Goal: Transaction & Acquisition: Purchase product/service

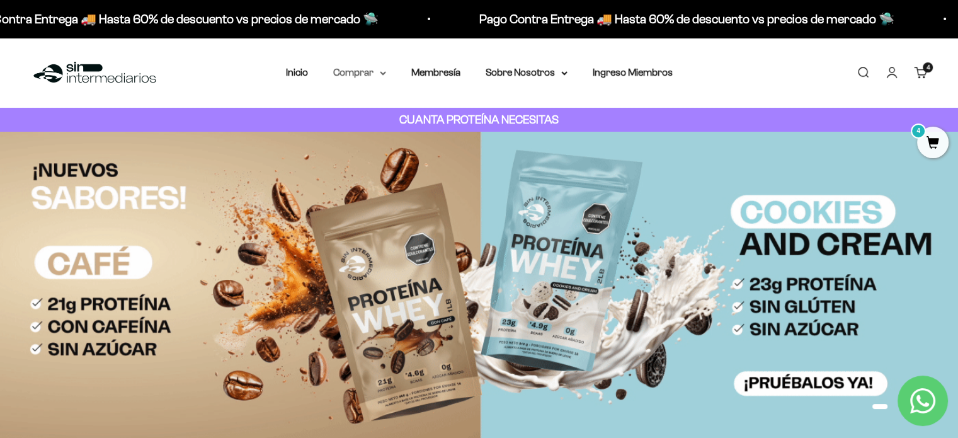
click at [373, 77] on summary "Comprar" at bounding box center [359, 72] width 53 height 16
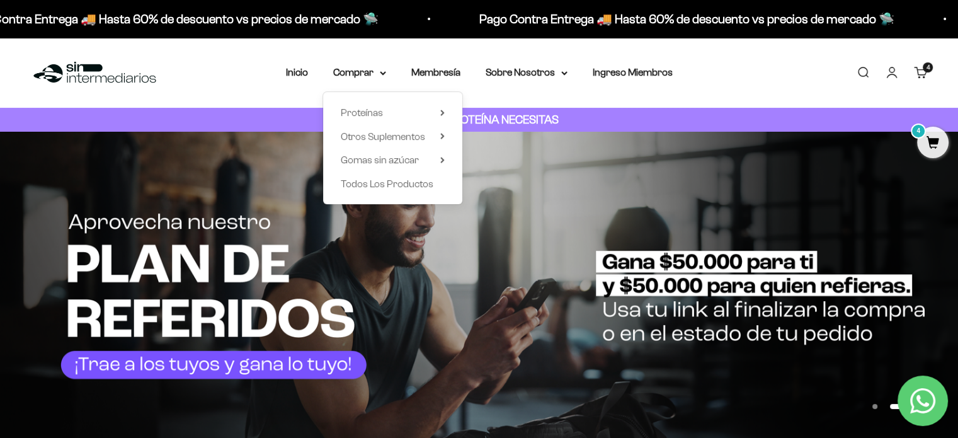
click at [921, 72] on link "Carrito 4 artículos 4" at bounding box center [920, 72] width 14 height 14
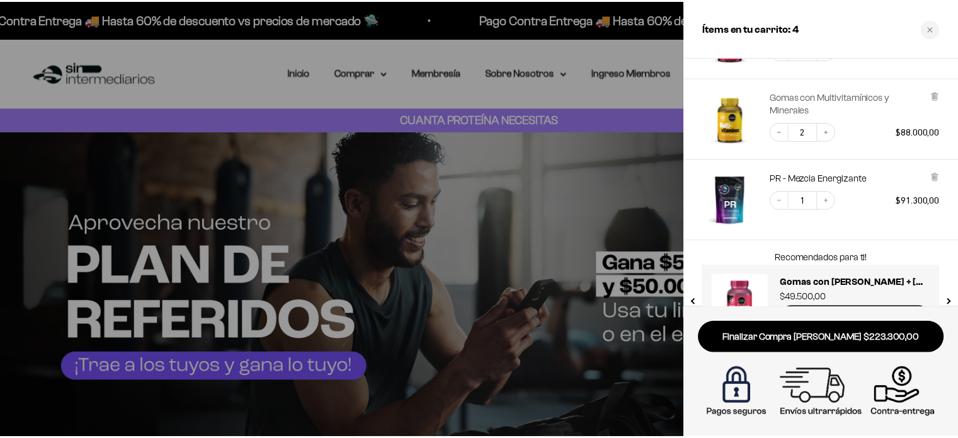
scroll to position [149, 0]
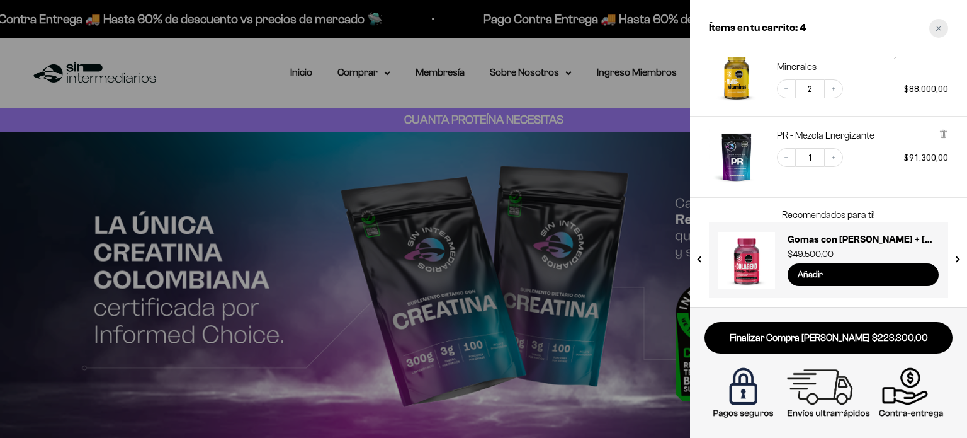
click at [944, 33] on div "Close cart" at bounding box center [938, 28] width 19 height 19
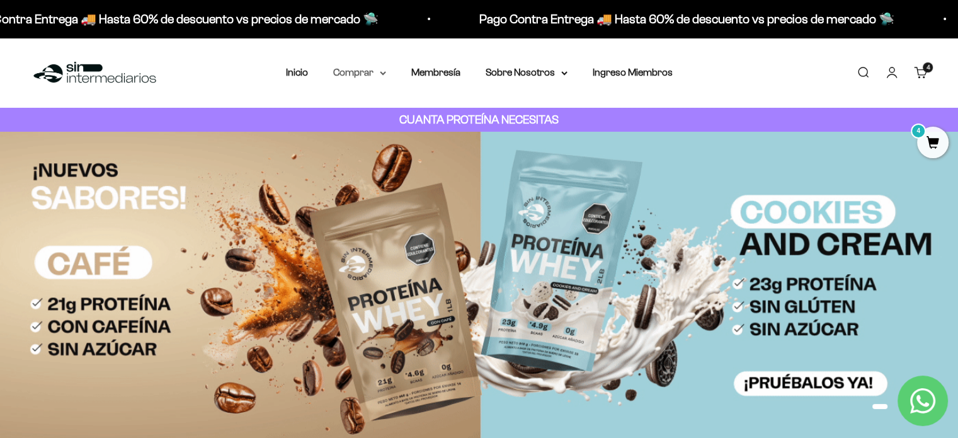
click at [356, 73] on summary "Comprar" at bounding box center [359, 72] width 53 height 16
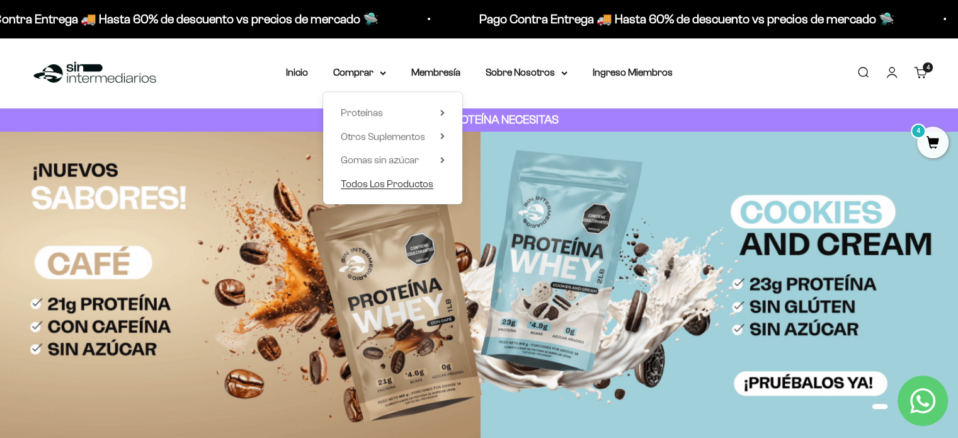
click at [383, 177] on span "Todos Los Productos" at bounding box center [387, 184] width 93 height 16
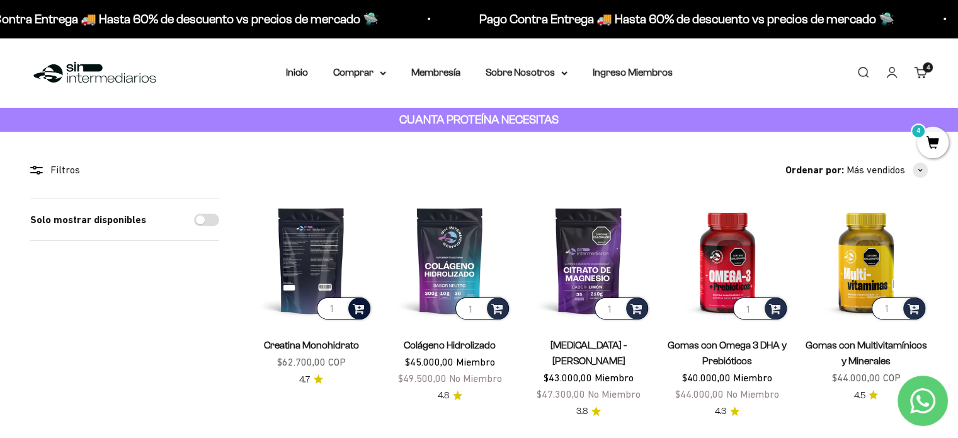
click at [360, 303] on span at bounding box center [359, 307] width 12 height 14
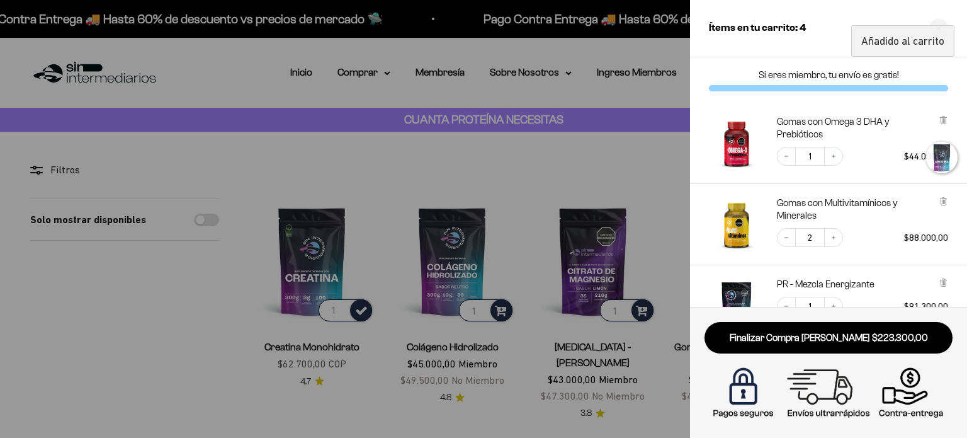
click at [419, 218] on div at bounding box center [483, 219] width 967 height 438
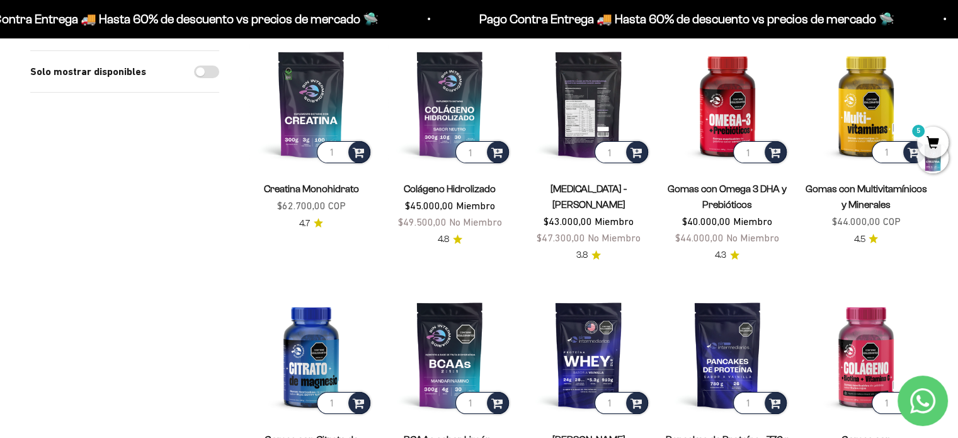
scroll to position [156, 0]
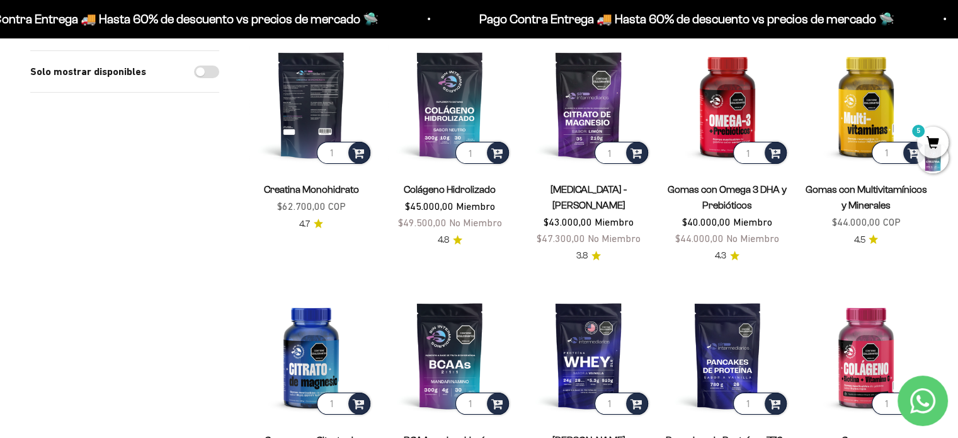
click at [319, 111] on img at bounding box center [310, 104] width 123 height 123
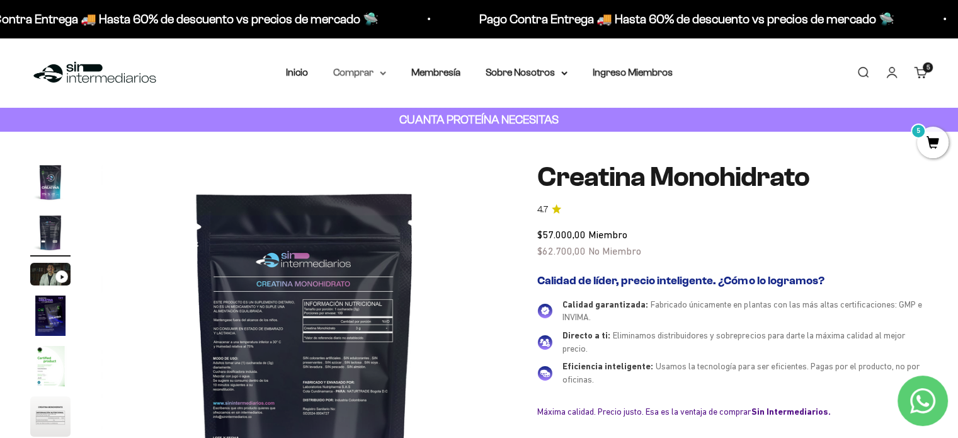
scroll to position [0, 421]
click at [351, 76] on summary "Comprar" at bounding box center [359, 72] width 53 height 16
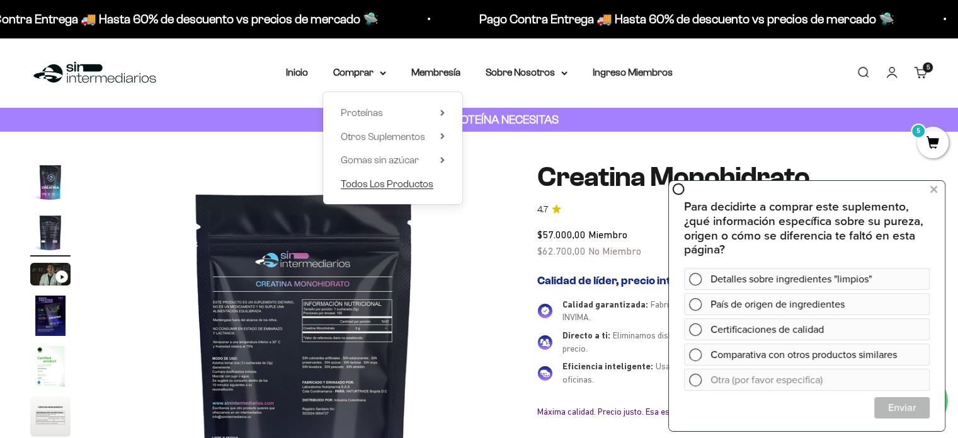
click at [407, 184] on span "Todos Los Productos" at bounding box center [387, 183] width 93 height 11
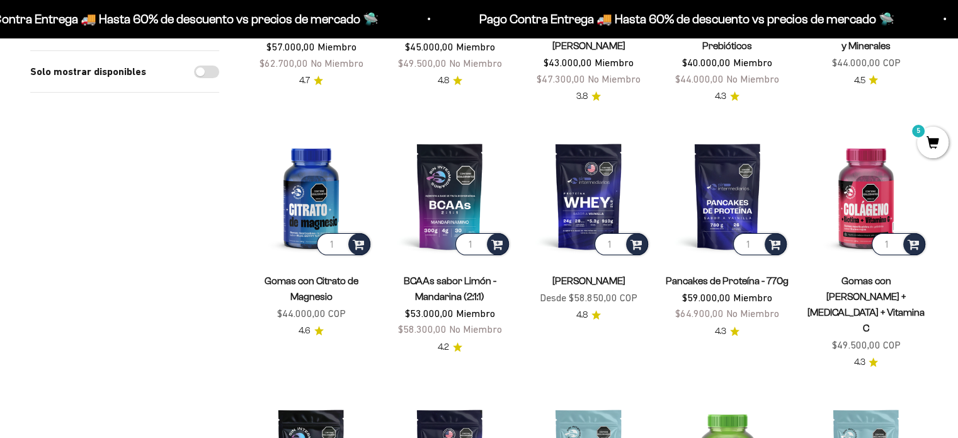
scroll to position [315, 0]
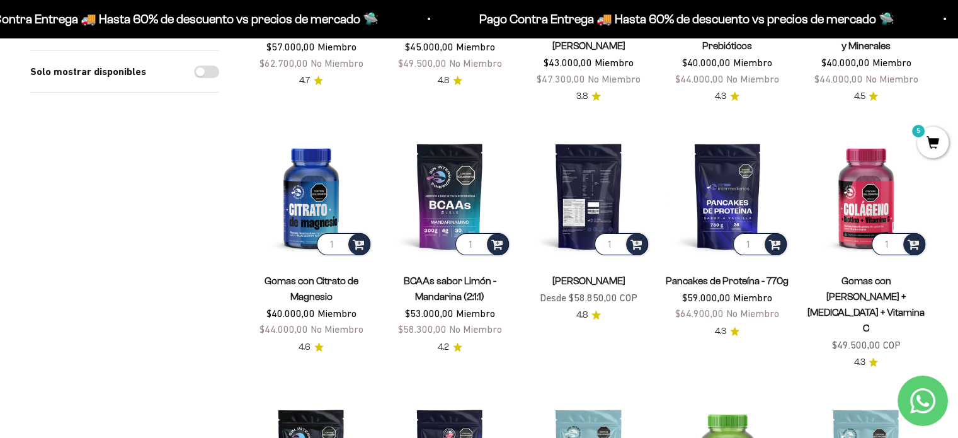
click at [574, 197] on img at bounding box center [587, 195] width 123 height 123
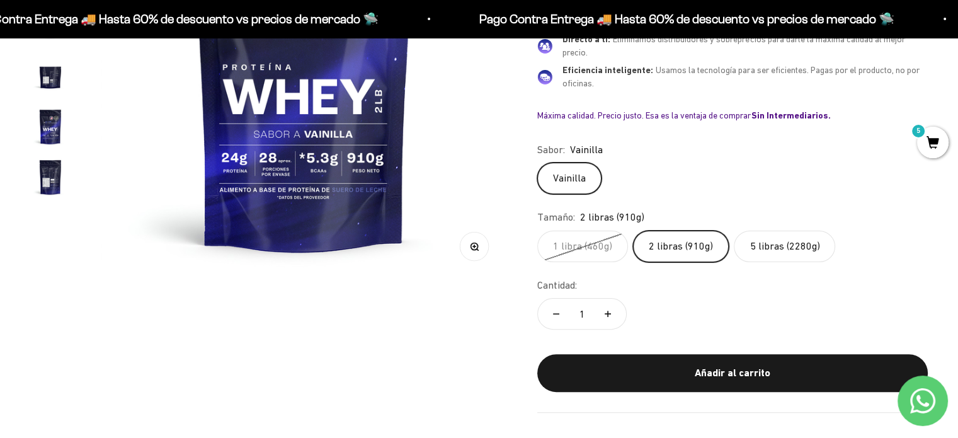
scroll to position [312, 0]
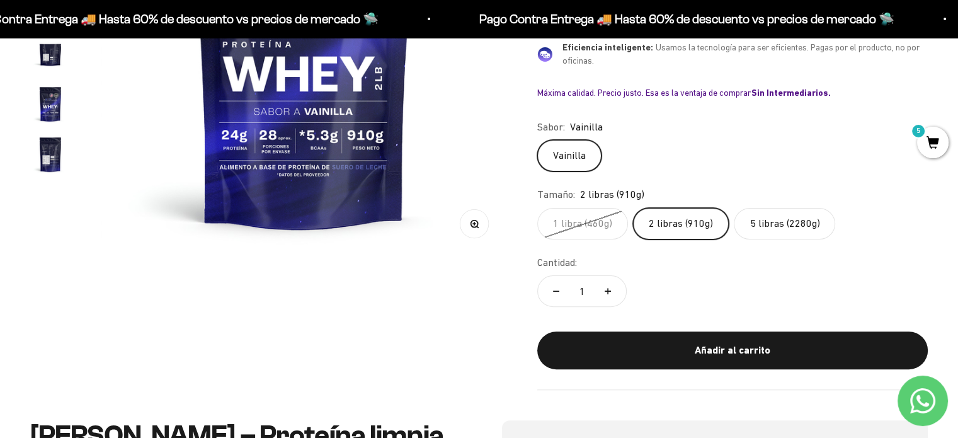
click at [606, 283] on button "Aumentar cantidad" at bounding box center [607, 291] width 37 height 30
click at [562, 286] on button "Reducir cantidad" at bounding box center [556, 291] width 37 height 30
type input "1"
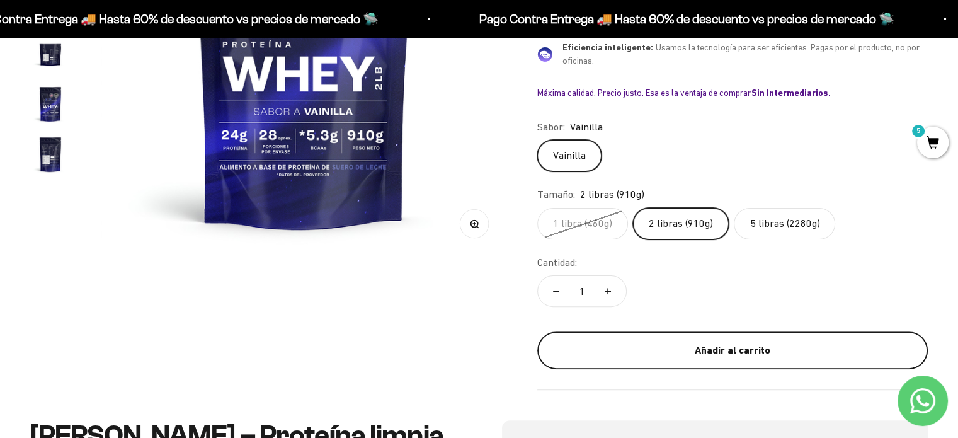
click at [606, 346] on div "Añadir al carrito" at bounding box center [732, 350] width 340 height 16
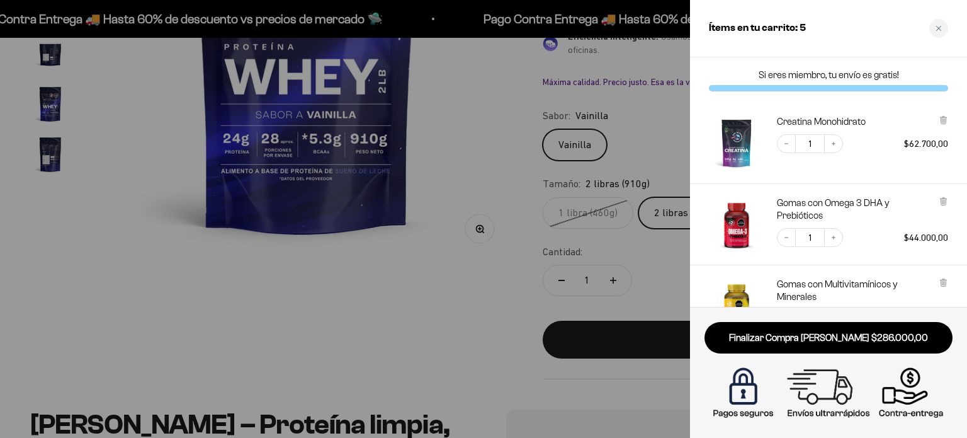
click at [365, 289] on div at bounding box center [483, 219] width 967 height 438
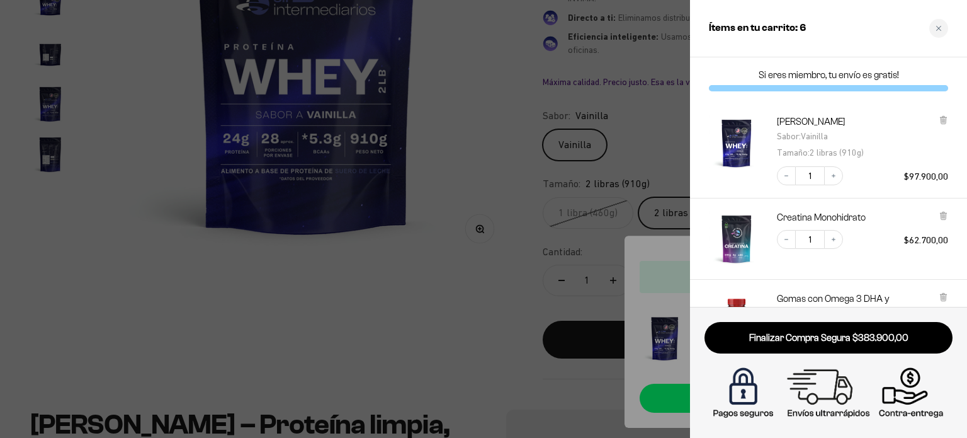
click at [536, 326] on div at bounding box center [483, 219] width 967 height 438
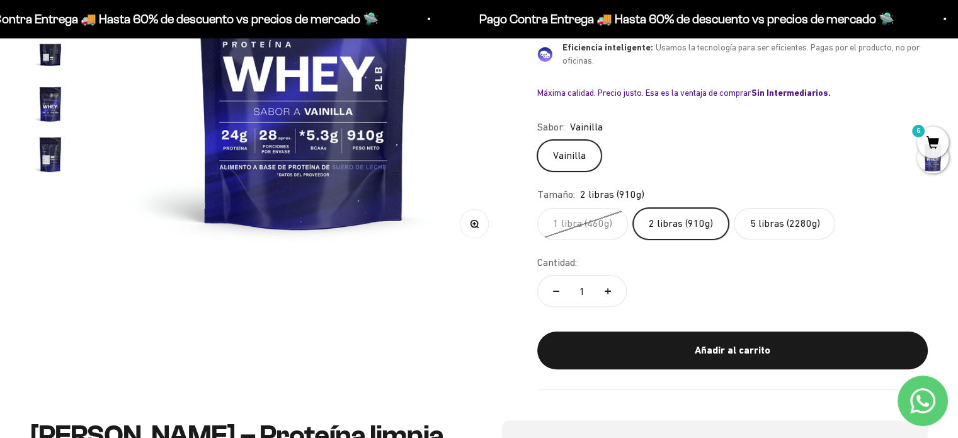
scroll to position [0, 0]
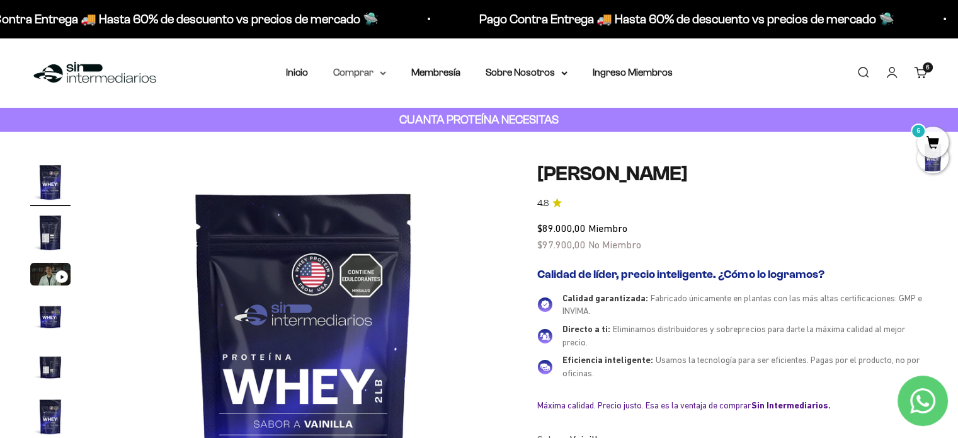
click at [353, 67] on summary "Comprar" at bounding box center [359, 72] width 53 height 16
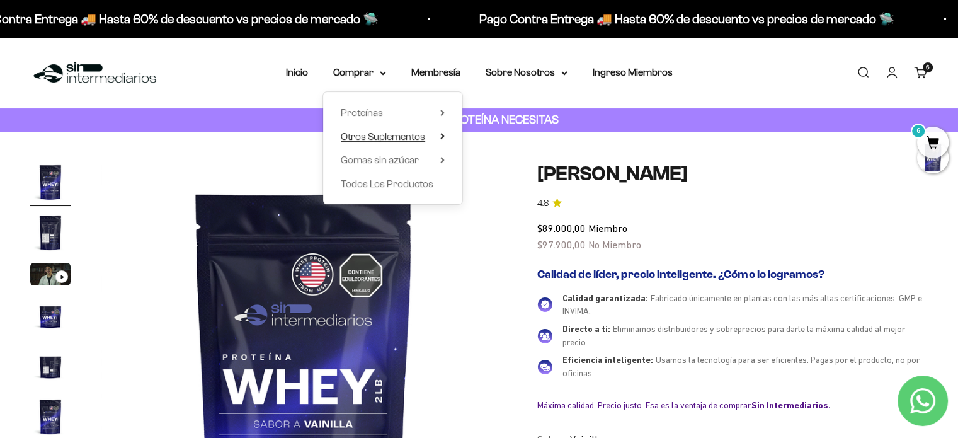
click at [405, 137] on span "Otros Suplementos" at bounding box center [383, 136] width 84 height 11
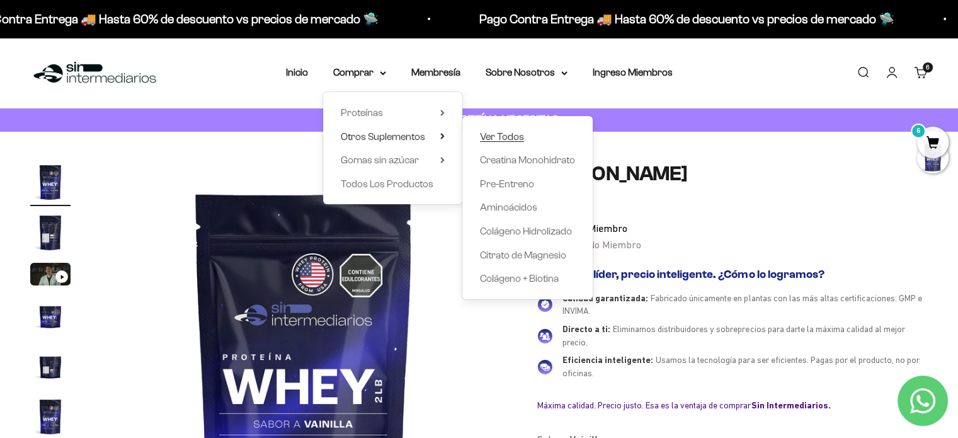
click at [497, 133] on span "Ver Todos" at bounding box center [502, 136] width 44 height 11
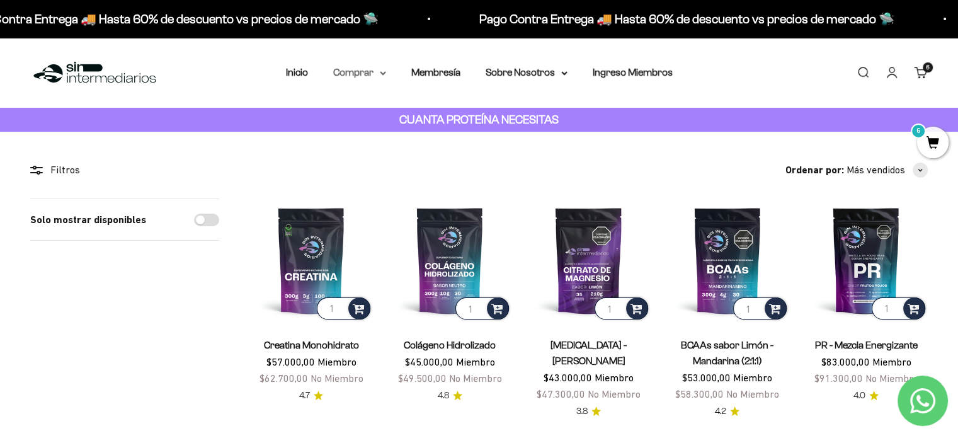
click at [375, 67] on summary "Comprar" at bounding box center [359, 72] width 53 height 16
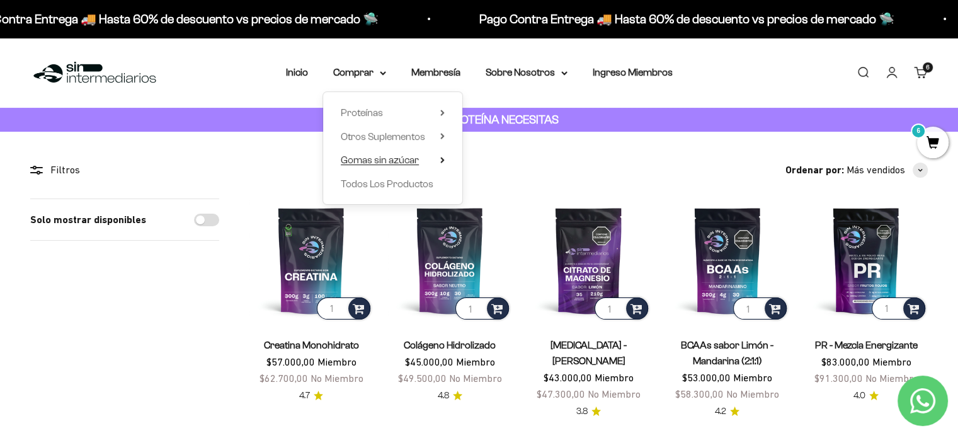
click at [403, 162] on span "Gomas sin azúcar" at bounding box center [380, 159] width 78 height 11
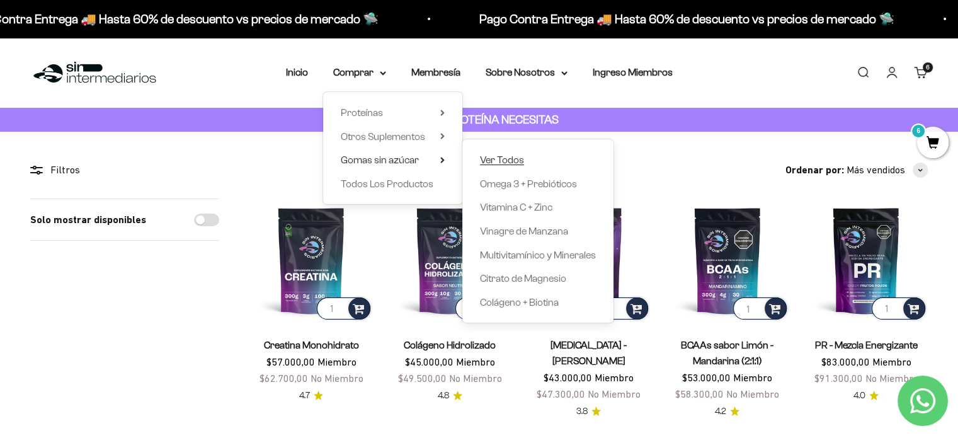
click at [514, 159] on span "Ver Todos" at bounding box center [502, 159] width 44 height 11
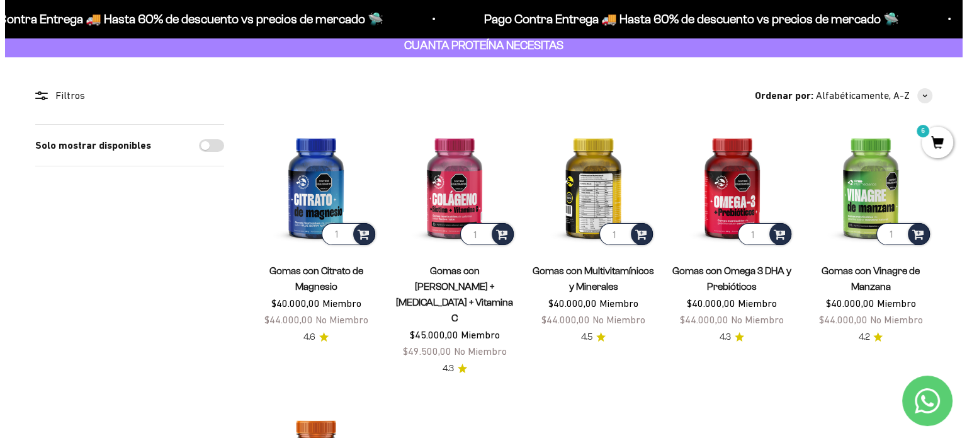
scroll to position [72, 0]
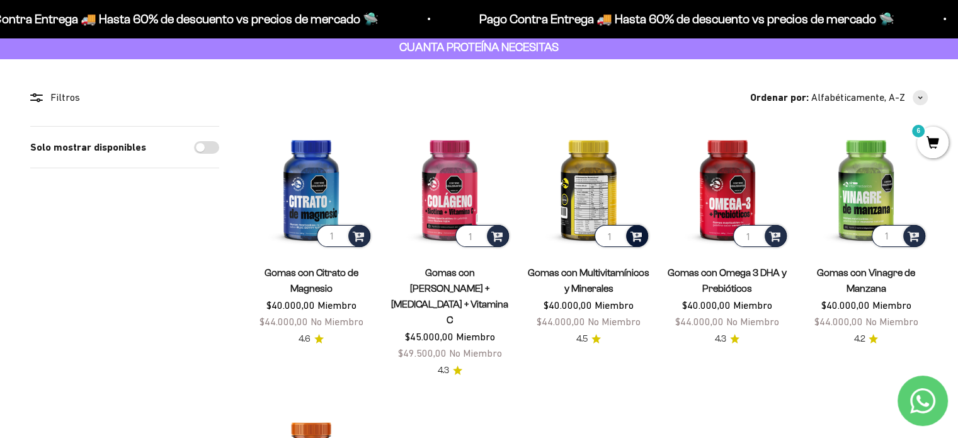
click at [640, 234] on span at bounding box center [636, 235] width 12 height 14
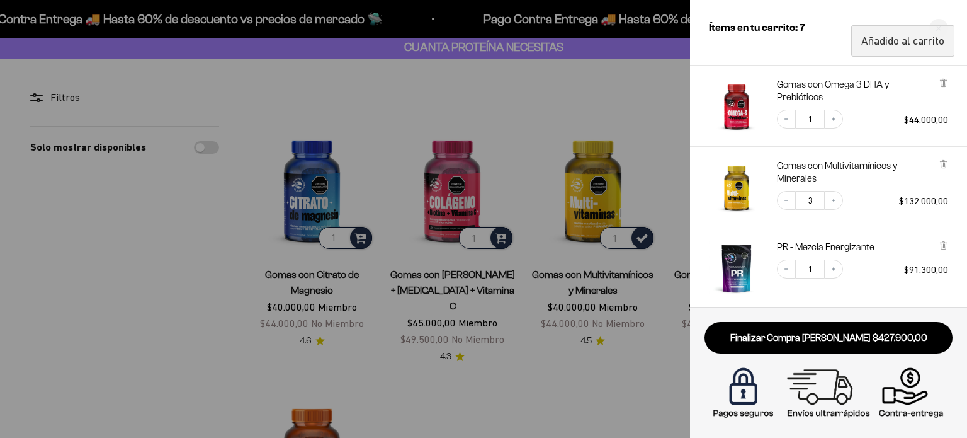
scroll to position [325, 0]
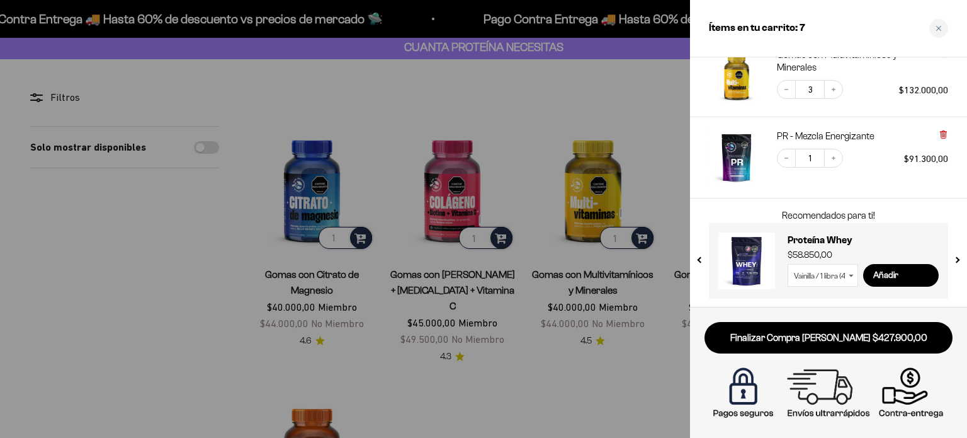
click at [944, 133] on icon at bounding box center [943, 135] width 5 height 6
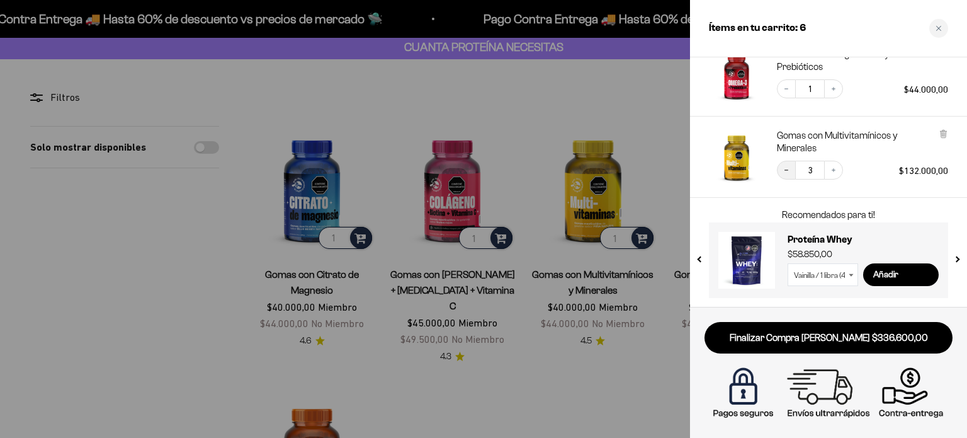
click at [784, 170] on icon "Decrease quantity" at bounding box center [787, 170] width 8 height 8
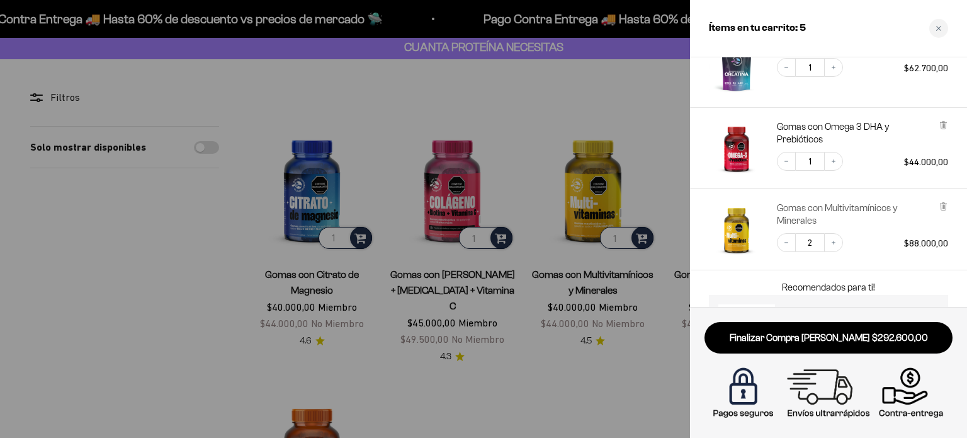
scroll to position [171, 0]
click at [784, 244] on icon "Decrease quantity" at bounding box center [787, 244] width 8 height 8
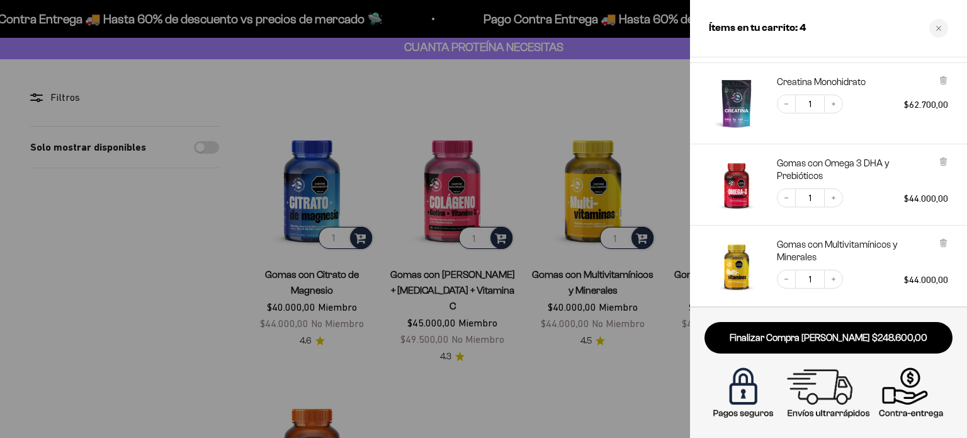
scroll to position [131, 0]
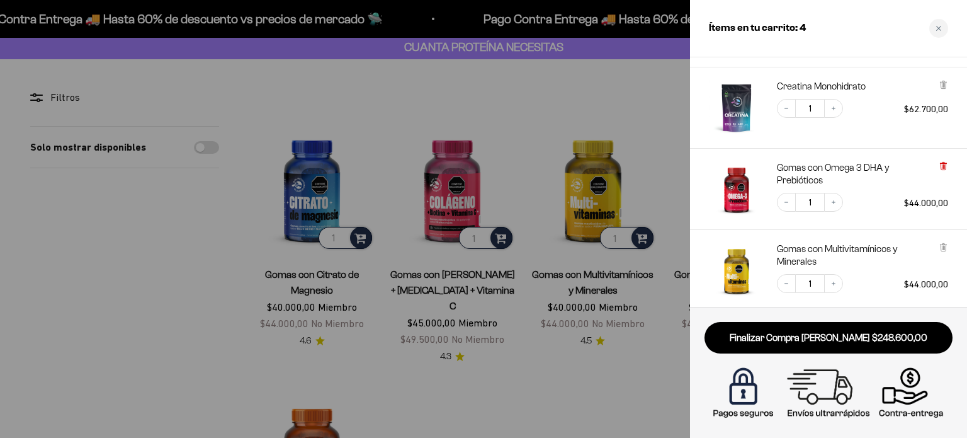
click at [944, 162] on icon at bounding box center [943, 165] width 3 height 6
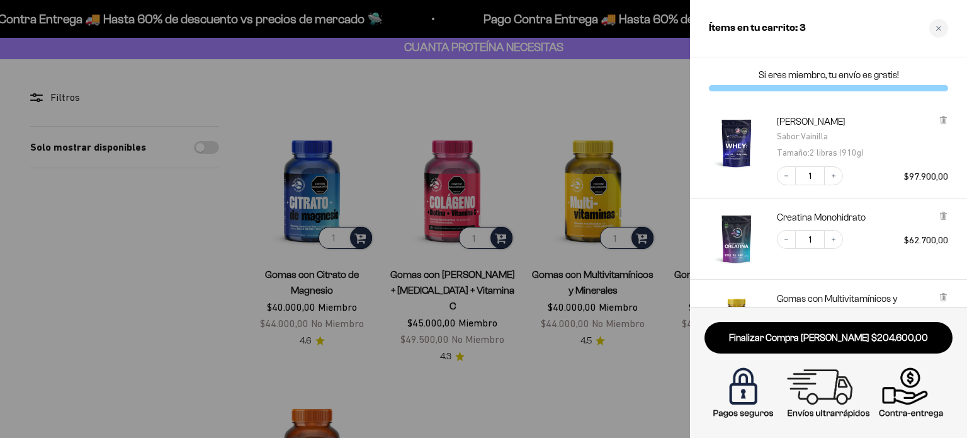
scroll to position [163, 0]
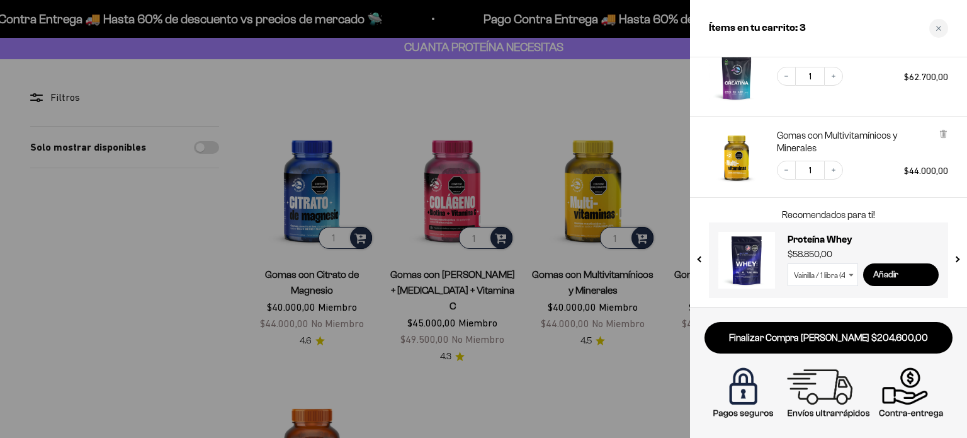
click at [883, 273] on input "Añadir" at bounding box center [901, 274] width 76 height 23
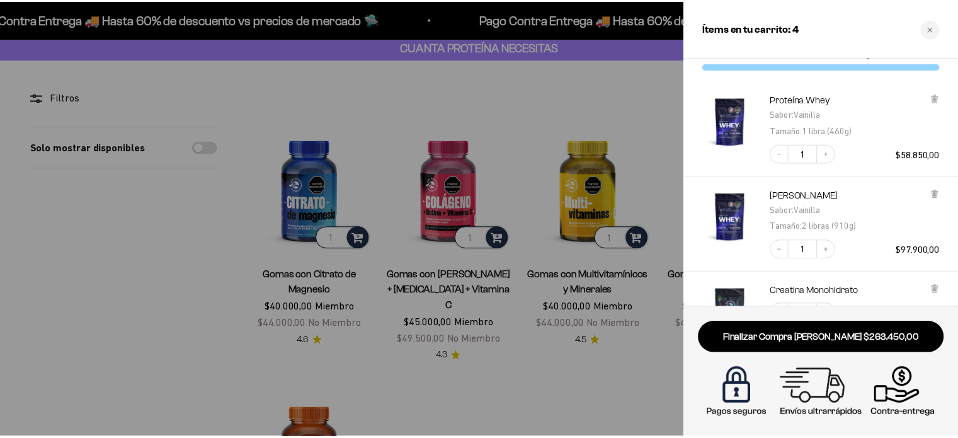
scroll to position [20, 0]
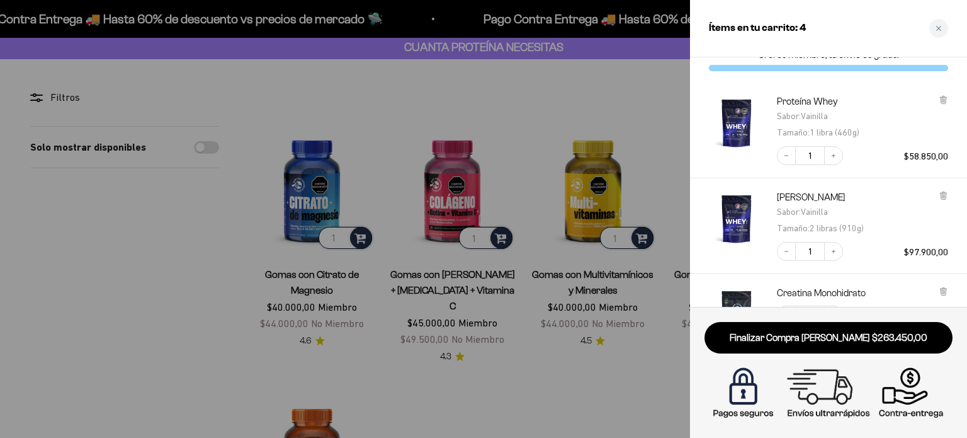
click at [949, 94] on div "Proteína Whey Sabor : Vainilla Tamaño : 1 libra (460g) Decrease quantity 1 Incr…" at bounding box center [828, 130] width 277 height 96
click at [944, 99] on icon at bounding box center [943, 100] width 5 height 6
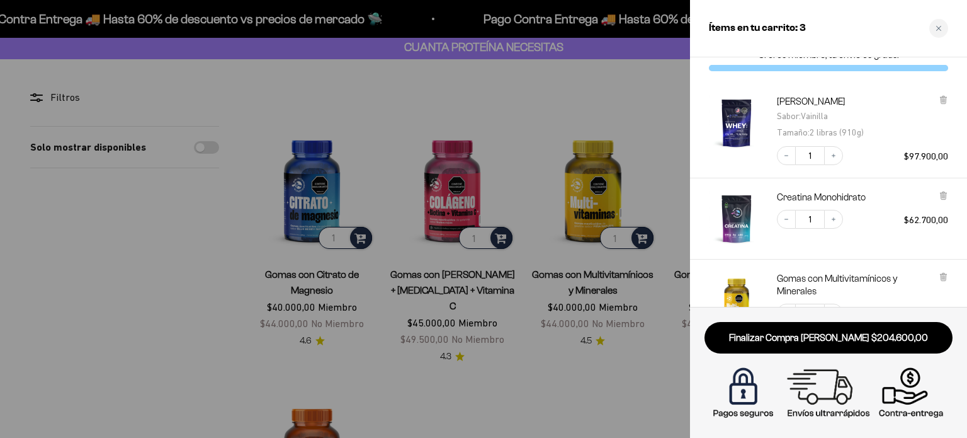
click at [621, 77] on div at bounding box center [483, 219] width 967 height 438
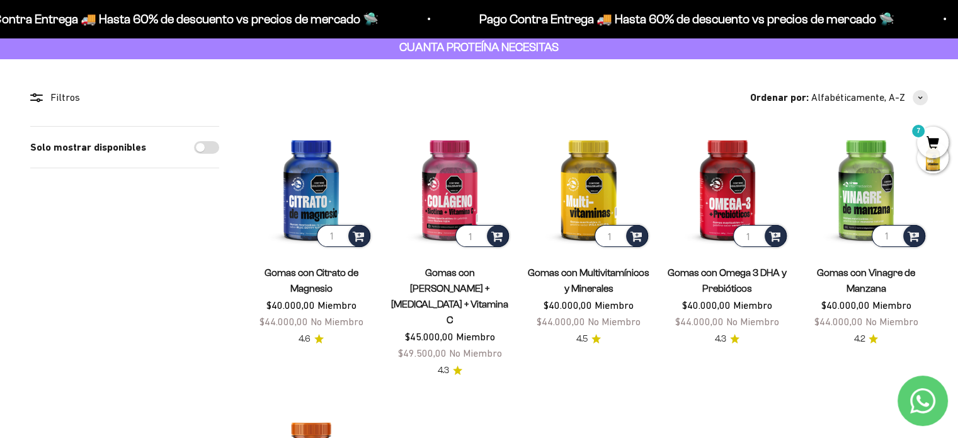
scroll to position [0, 0]
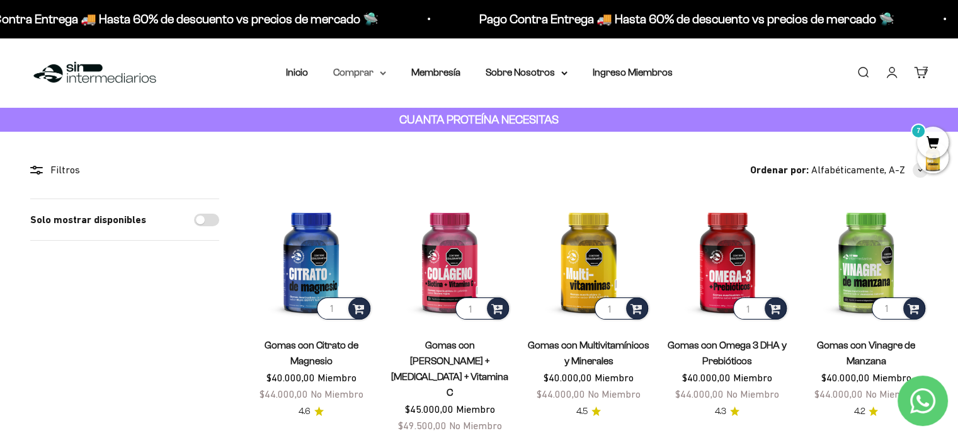
click at [359, 77] on summary "Comprar" at bounding box center [359, 72] width 53 height 16
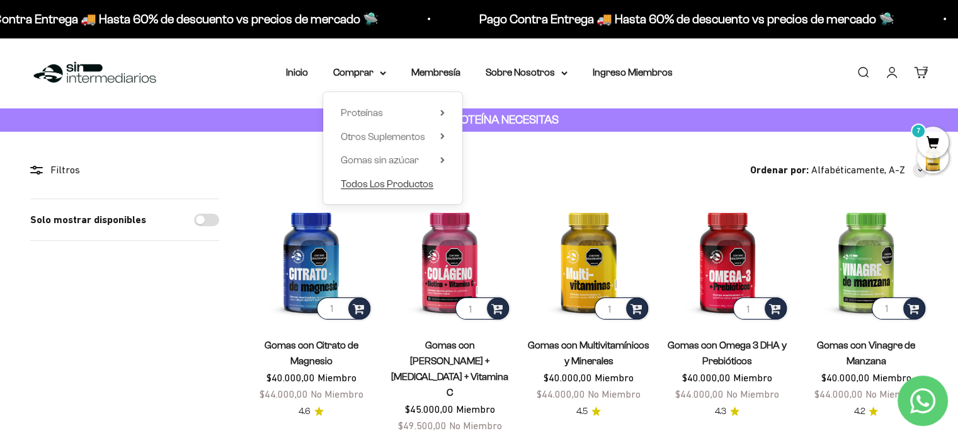
click at [408, 179] on span "Todos Los Productos" at bounding box center [387, 183] width 93 height 11
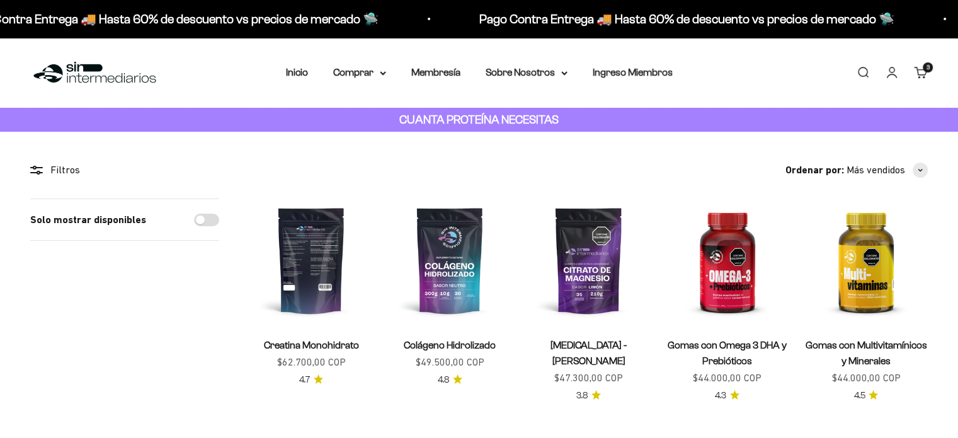
click at [312, 275] on img at bounding box center [310, 259] width 123 height 123
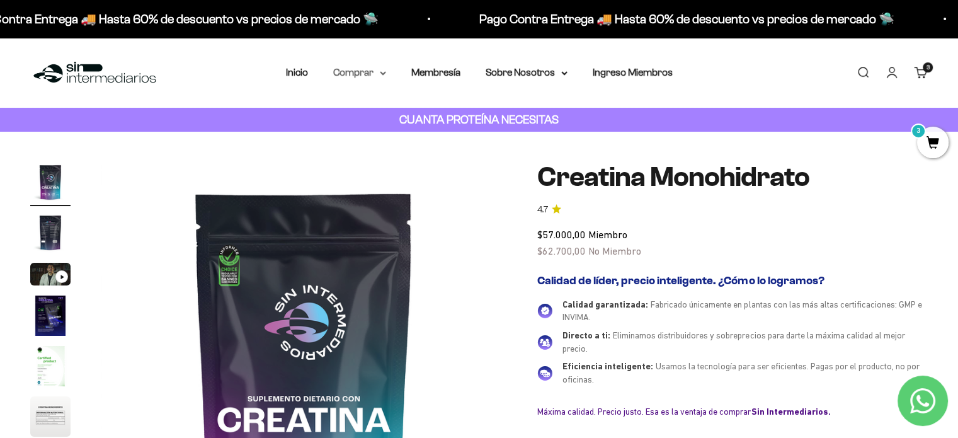
click at [378, 72] on summary "Comprar" at bounding box center [359, 72] width 53 height 16
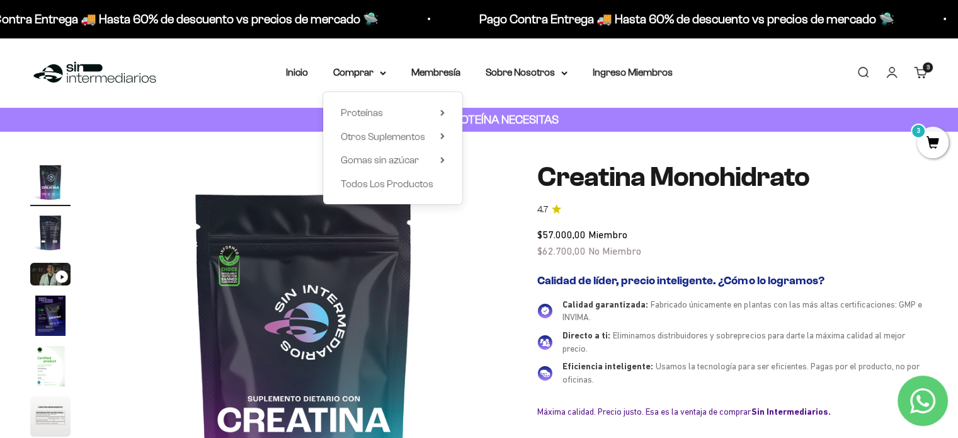
click at [283, 140] on div "Zoom Ir al artículo 1 Ir al artículo 2 Ir al artículo 3 Ir al artículo 4 Ir al …" at bounding box center [479, 367] width 958 height 471
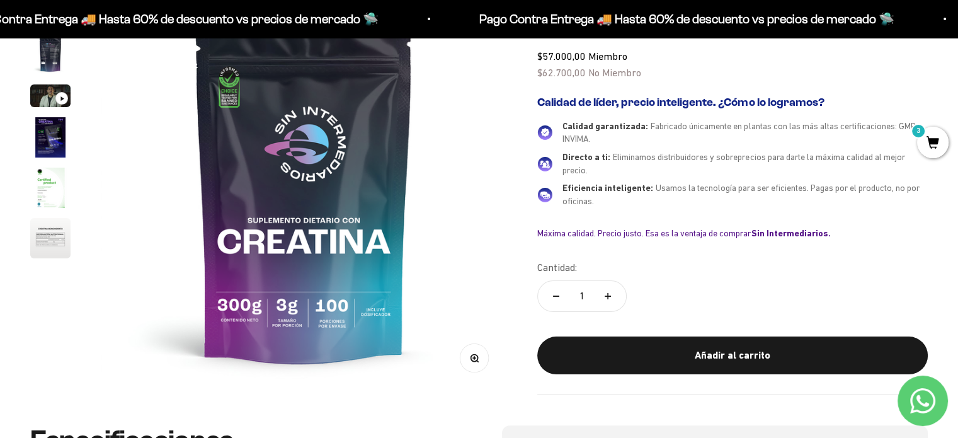
scroll to position [178, 0]
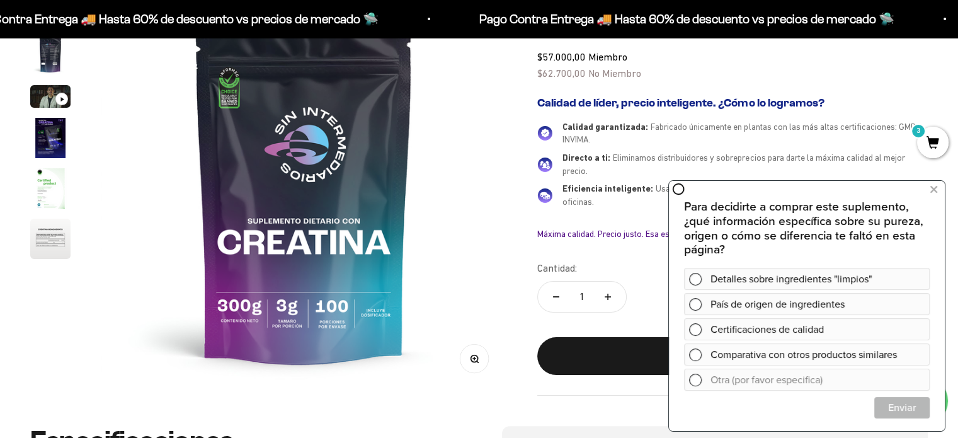
click at [48, 244] on img "Ir al artículo 6" at bounding box center [50, 238] width 40 height 40
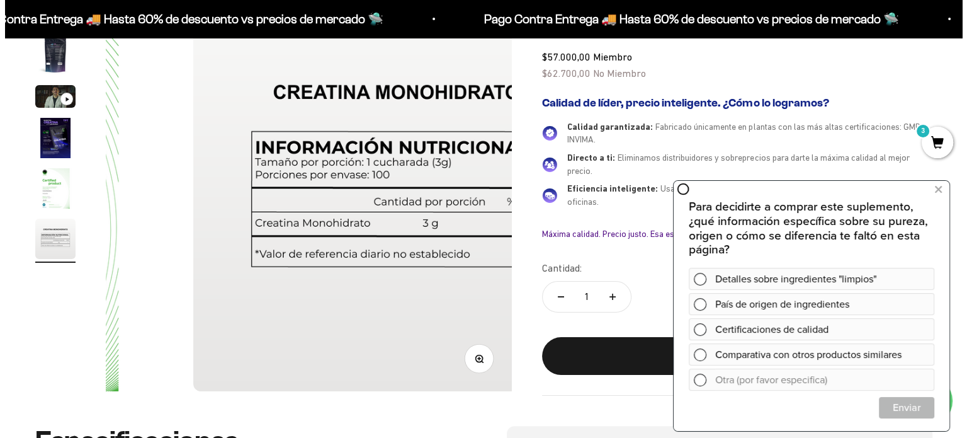
scroll to position [0, 2106]
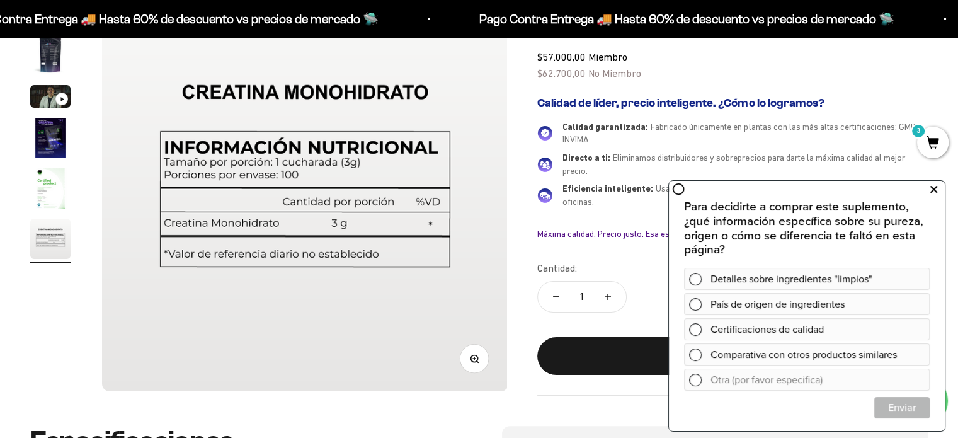
click at [930, 189] on icon at bounding box center [933, 189] width 7 height 16
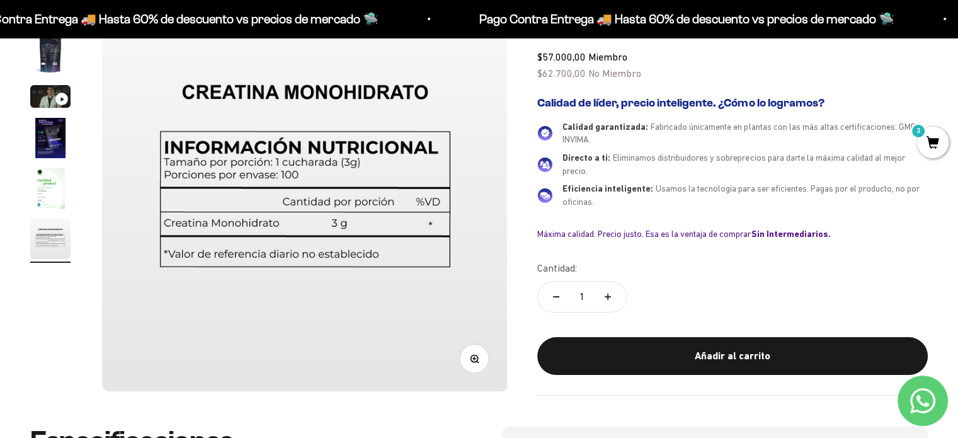
click at [928, 140] on span "3" at bounding box center [932, 142] width 31 height 31
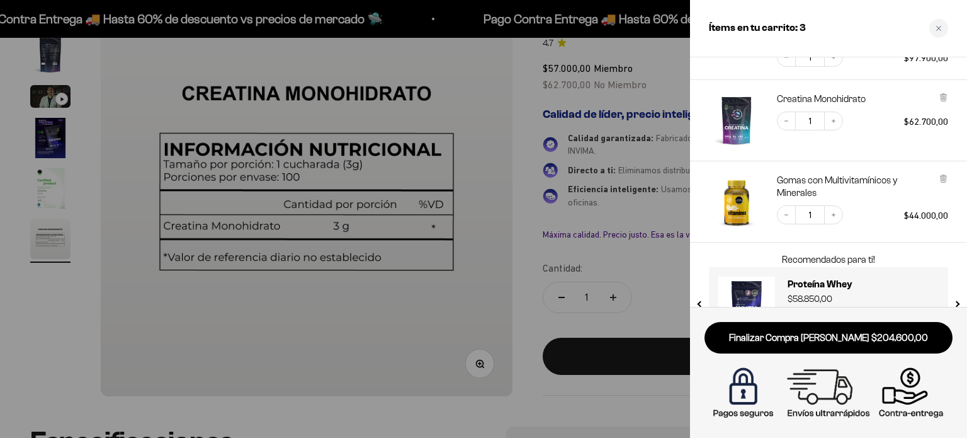
scroll to position [120, 0]
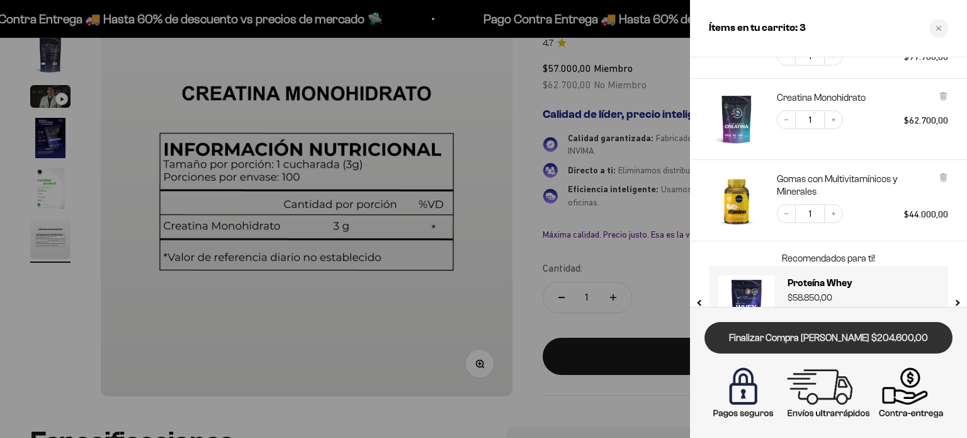
click at [827, 346] on link "Finalizar Compra Segura $204.600,00" at bounding box center [828, 338] width 248 height 32
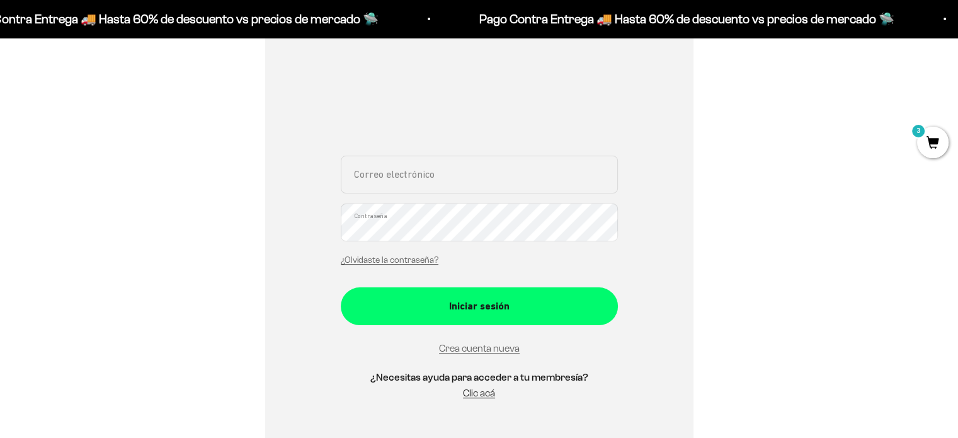
scroll to position [199, 0]
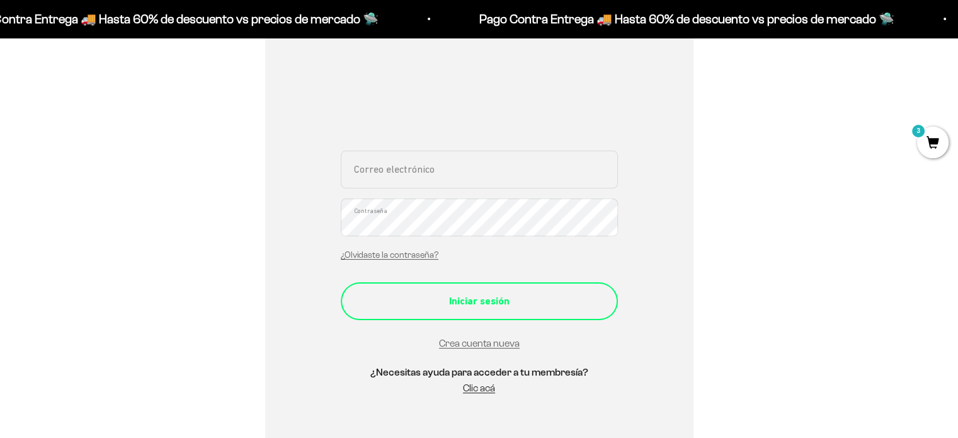
type input "[EMAIL_ADDRESS][DOMAIN_NAME]"
click at [574, 309] on button "Iniciar sesión" at bounding box center [479, 301] width 277 height 38
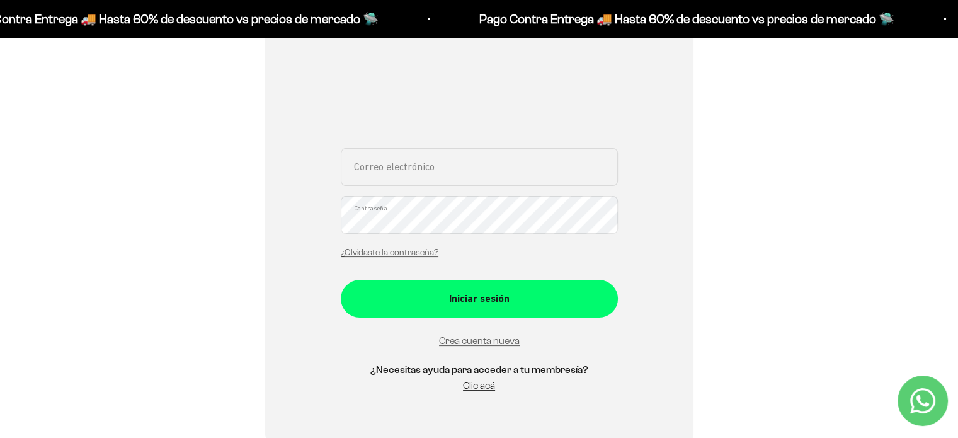
scroll to position [204, 0]
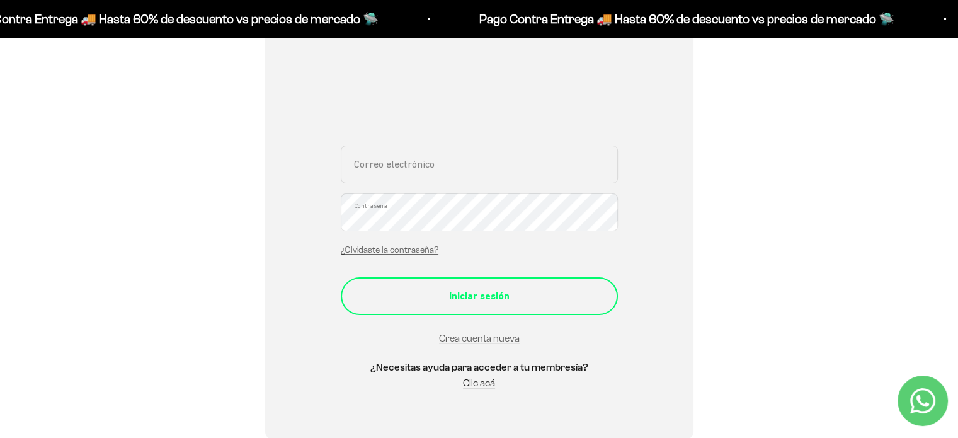
type input "[EMAIL_ADDRESS][DOMAIN_NAME]"
click at [534, 291] on div "Iniciar sesión" at bounding box center [479, 296] width 227 height 16
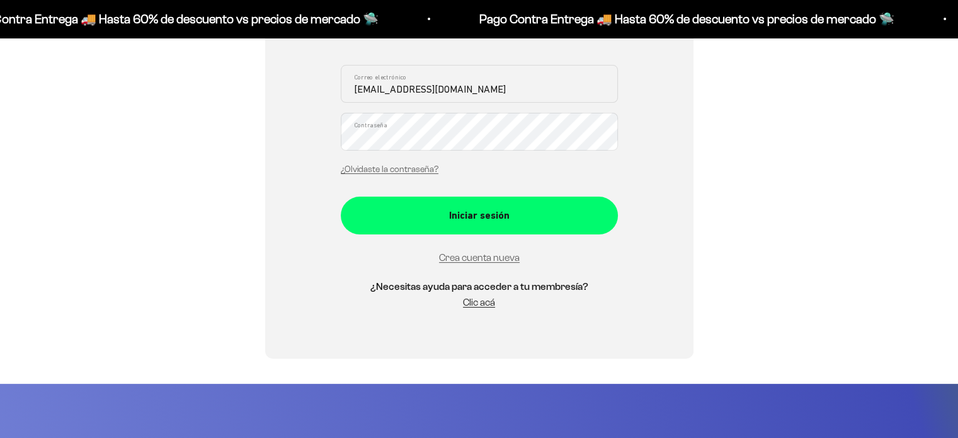
scroll to position [204, 0]
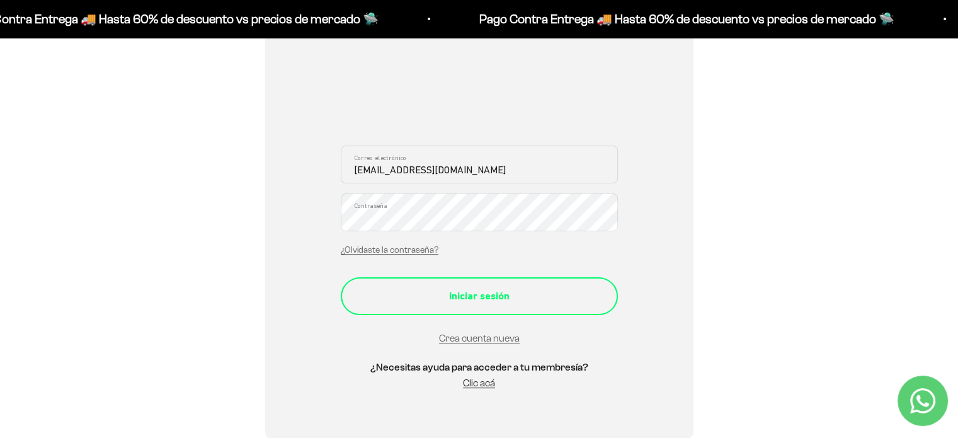
click at [460, 297] on div "Iniciar sesión" at bounding box center [479, 296] width 227 height 16
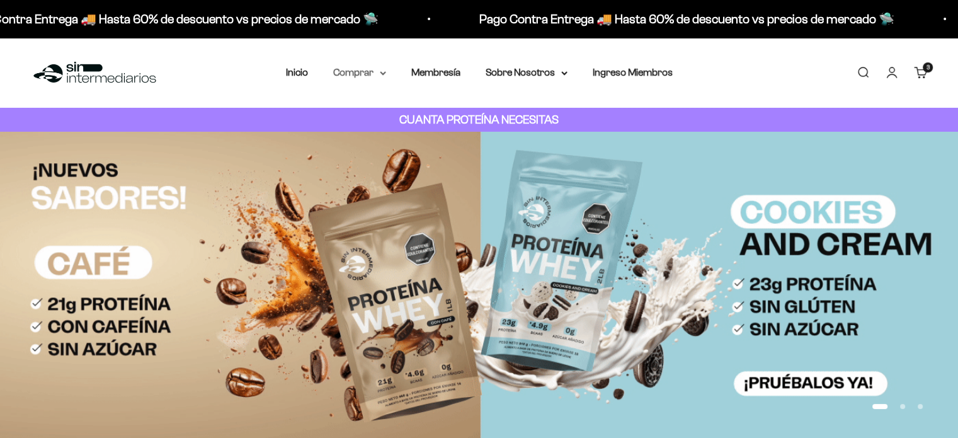
click at [382, 76] on summary "Comprar" at bounding box center [359, 72] width 53 height 16
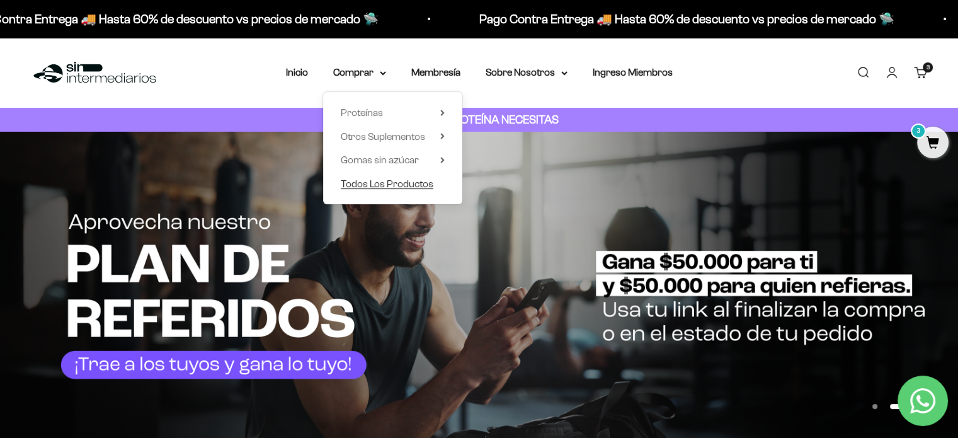
click at [400, 188] on span "Todos Los Productos" at bounding box center [387, 183] width 93 height 11
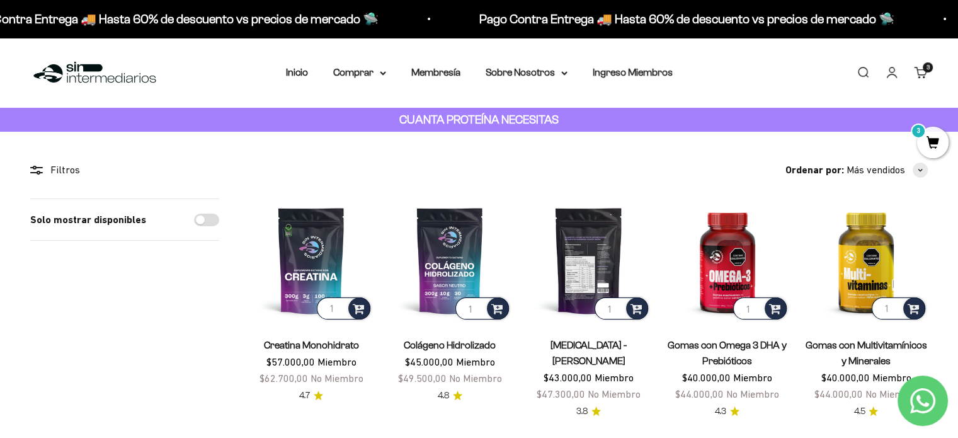
click at [589, 254] on img at bounding box center [587, 259] width 123 height 123
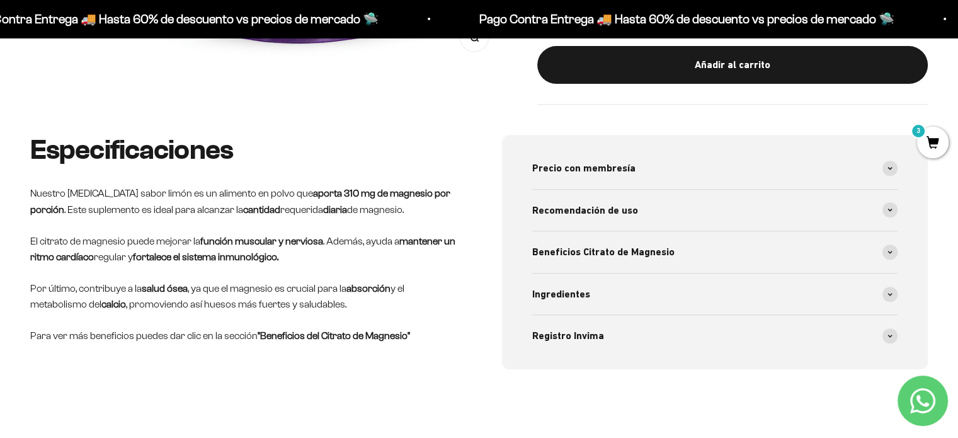
scroll to position [504, 0]
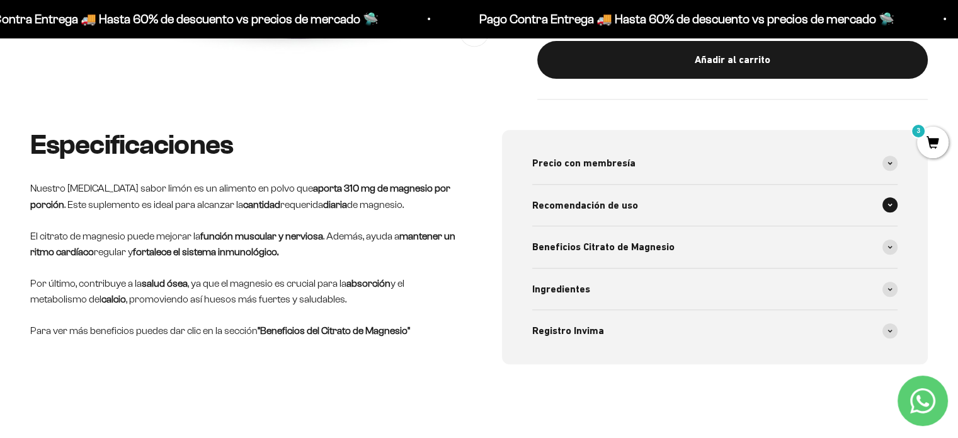
click at [657, 202] on div "Recomendación de uso" at bounding box center [715, 205] width 366 height 42
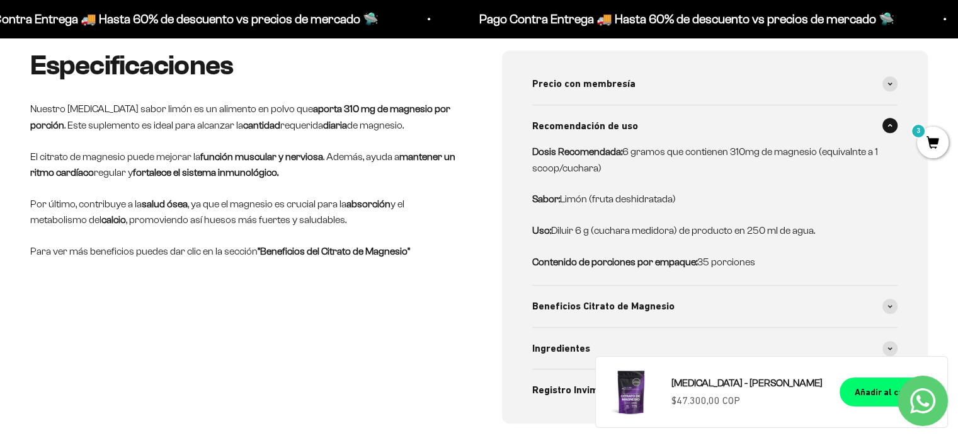
scroll to position [584, 0]
click at [597, 302] on span "Beneficios Citrato de Magnesio" at bounding box center [603, 305] width 142 height 16
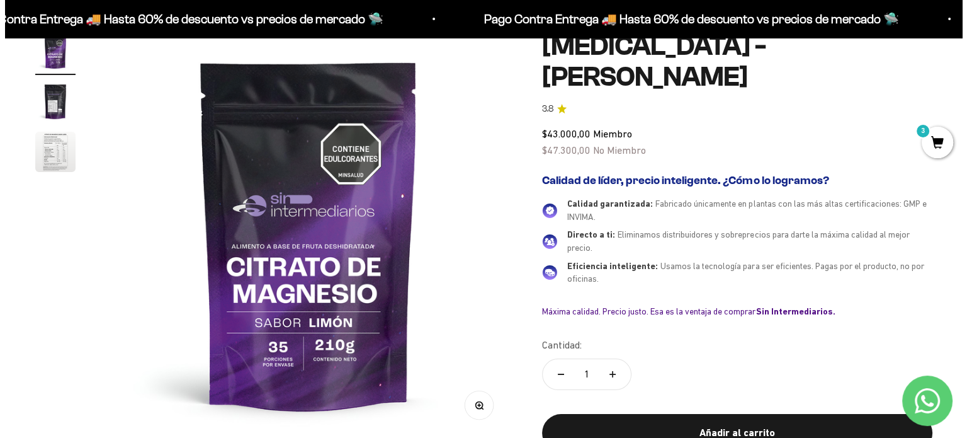
scroll to position [174, 0]
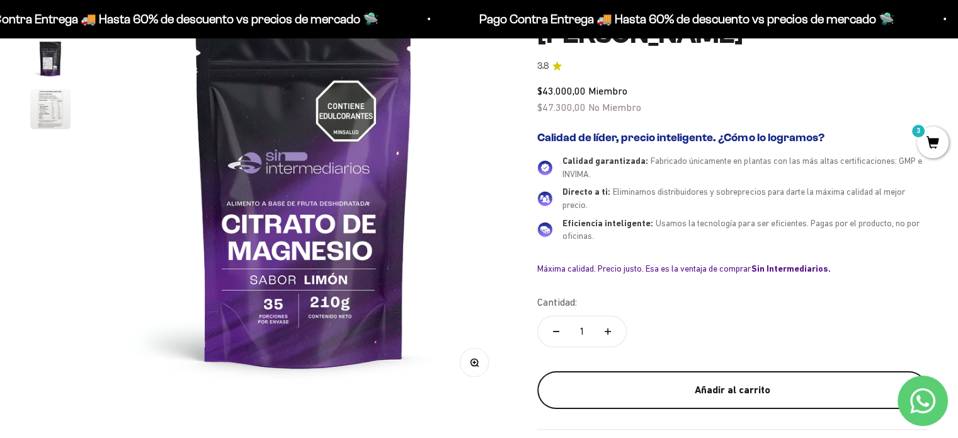
click at [686, 384] on div "Añadir al carrito" at bounding box center [732, 390] width 340 height 16
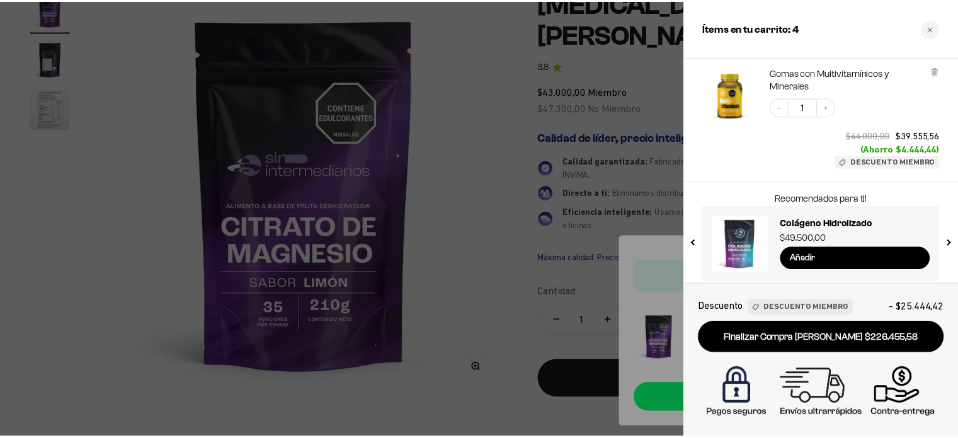
scroll to position [436, 0]
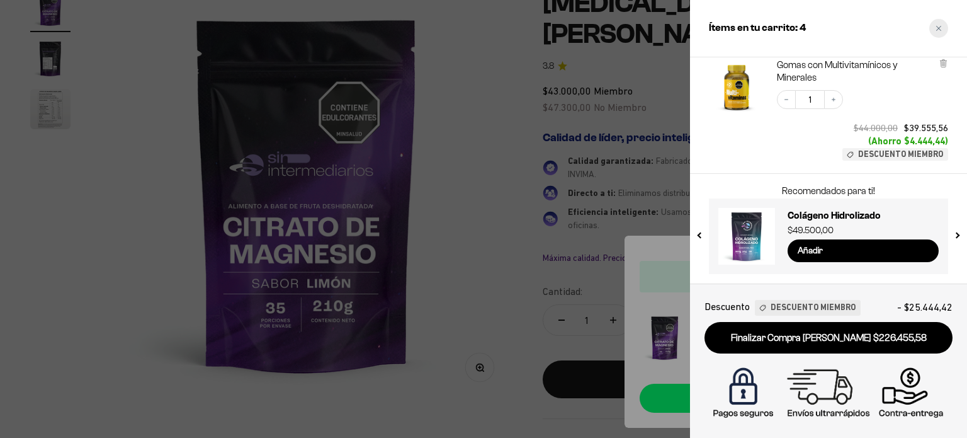
click at [939, 25] on icon "Close cart" at bounding box center [939, 28] width 6 height 6
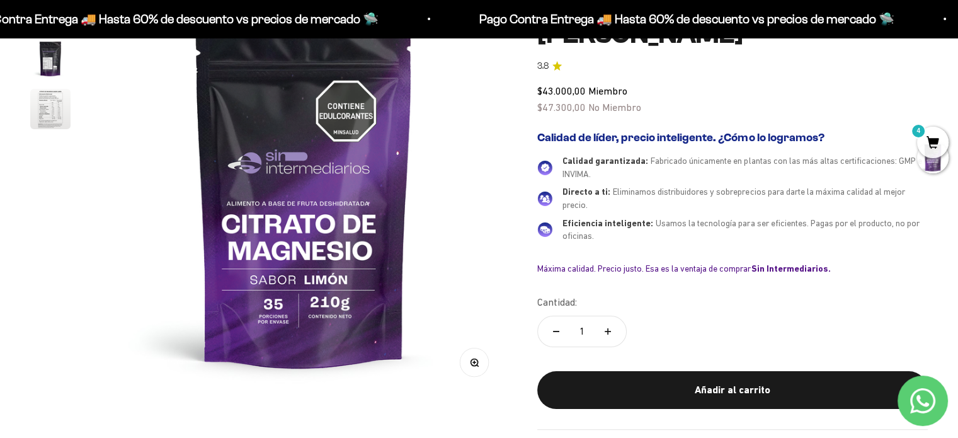
scroll to position [0, 0]
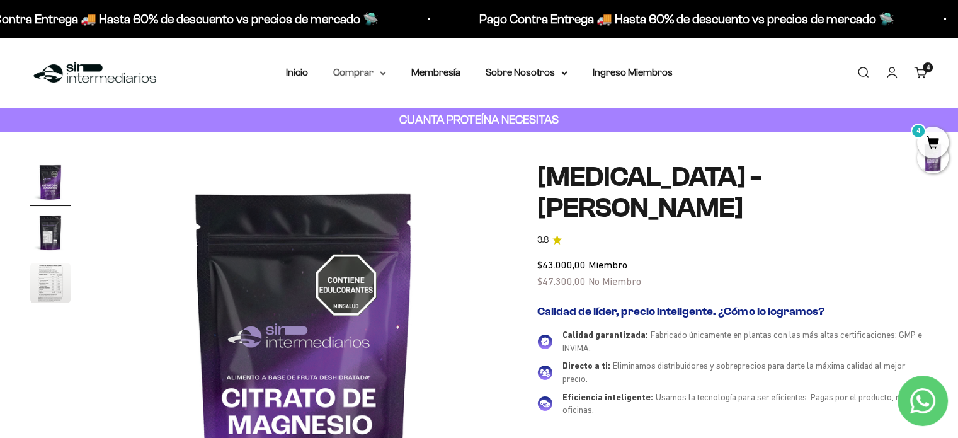
click at [367, 80] on summary "Comprar" at bounding box center [359, 72] width 53 height 16
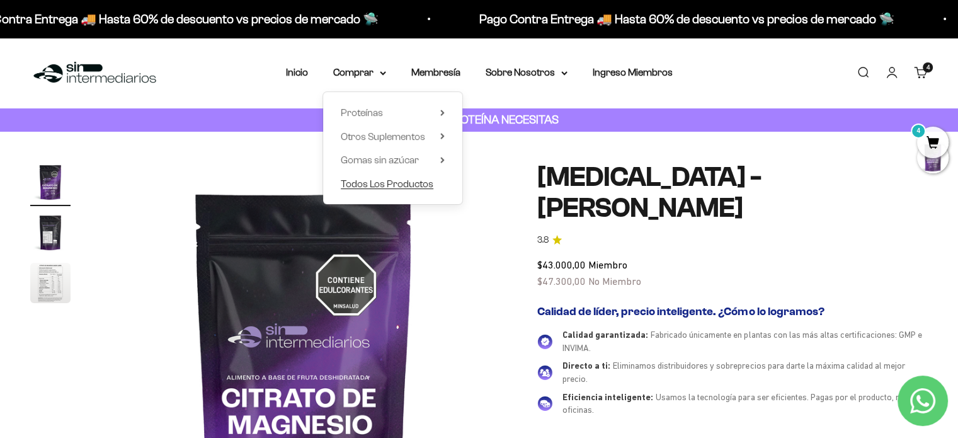
click at [378, 183] on span "Todos Los Productos" at bounding box center [387, 183] width 93 height 11
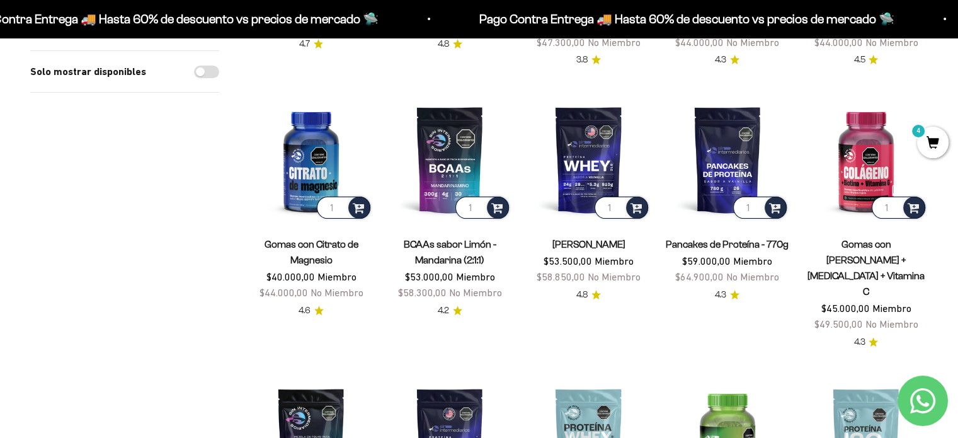
scroll to position [368, 0]
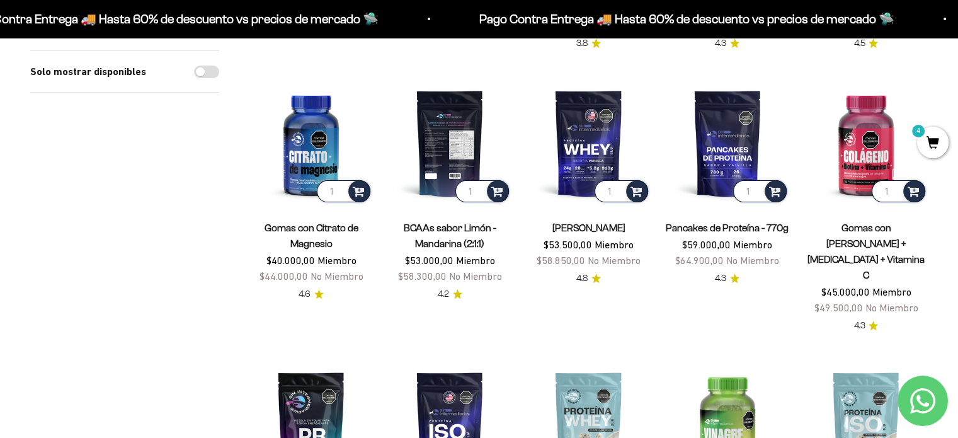
click at [460, 145] on img at bounding box center [449, 142] width 123 height 123
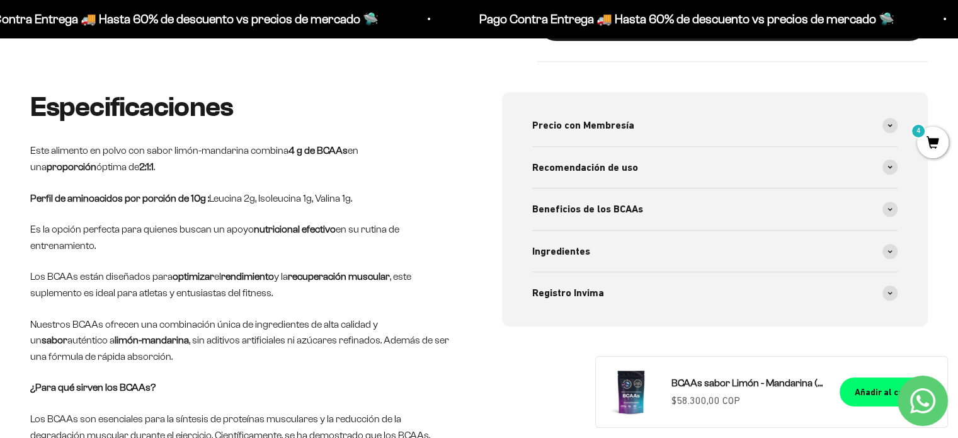
scroll to position [626, 0]
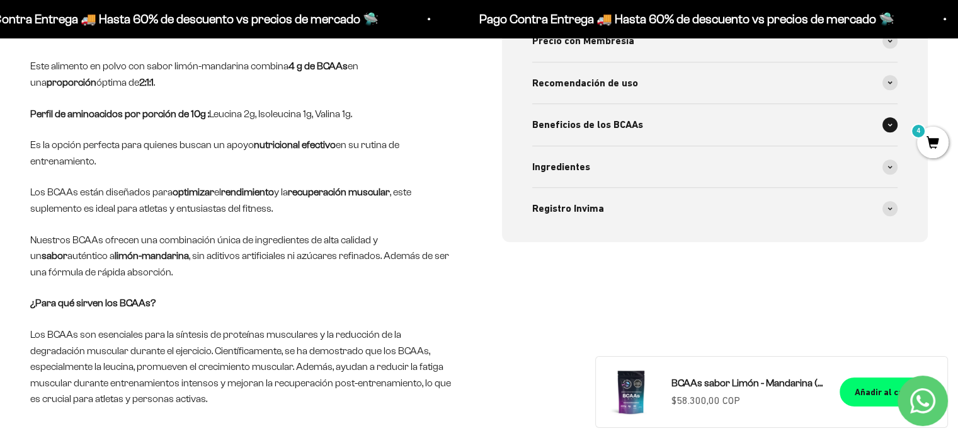
click at [624, 126] on span "Beneficios de los BCAAs" at bounding box center [587, 124] width 111 height 16
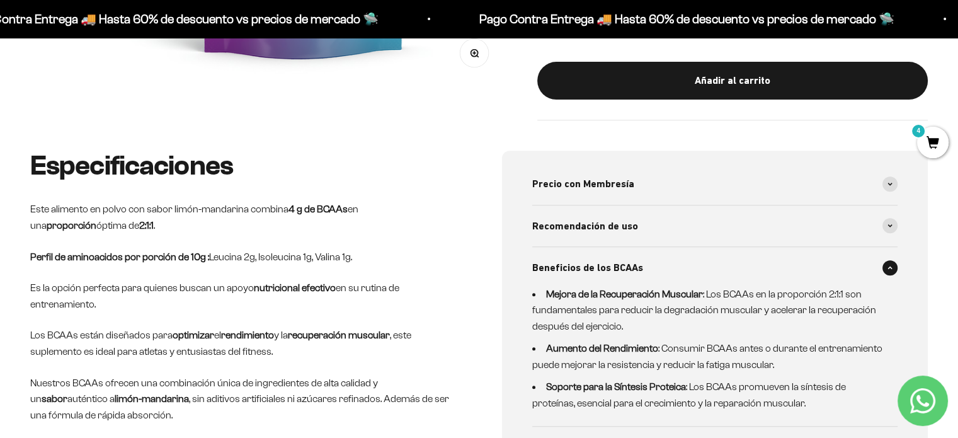
scroll to position [478, 0]
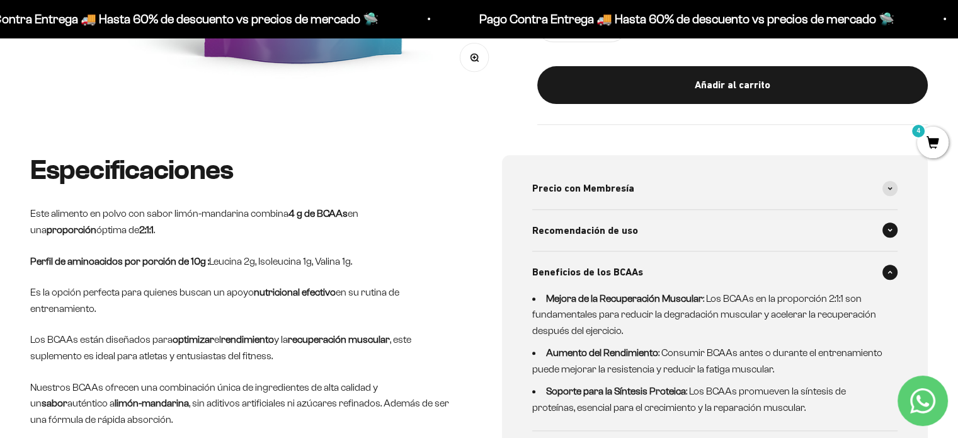
click at [614, 231] on span "Recomendación de uso" at bounding box center [585, 230] width 106 height 16
